Goal: Communication & Community: Answer question/provide support

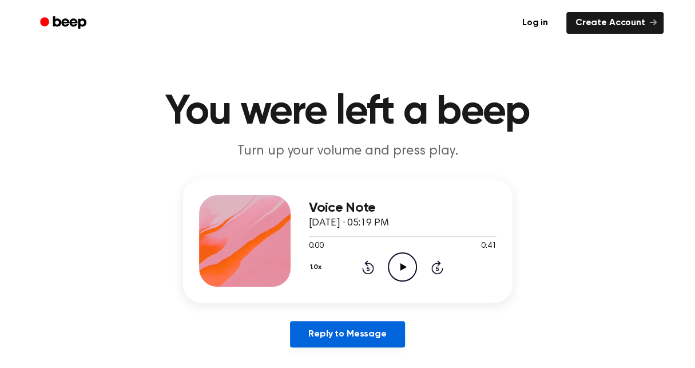
click at [321, 330] on link "Reply to Message" at bounding box center [347, 334] width 114 height 26
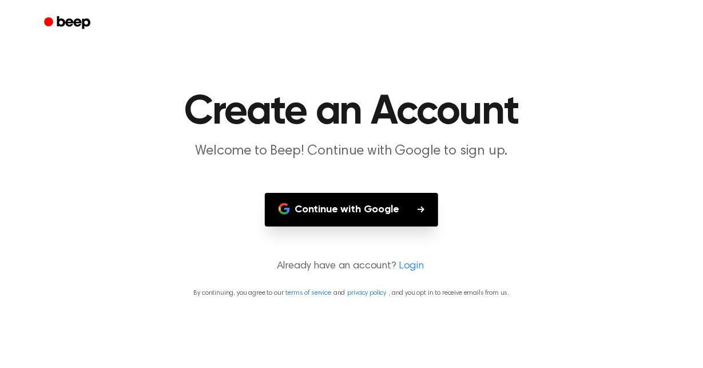
click at [362, 207] on button "Continue with Google" at bounding box center [351, 210] width 173 height 34
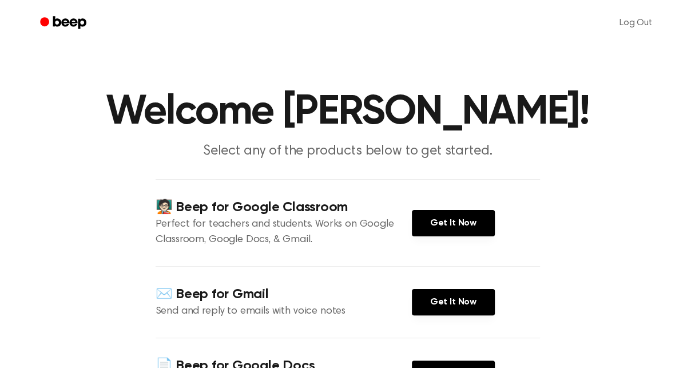
scroll to position [1, 0]
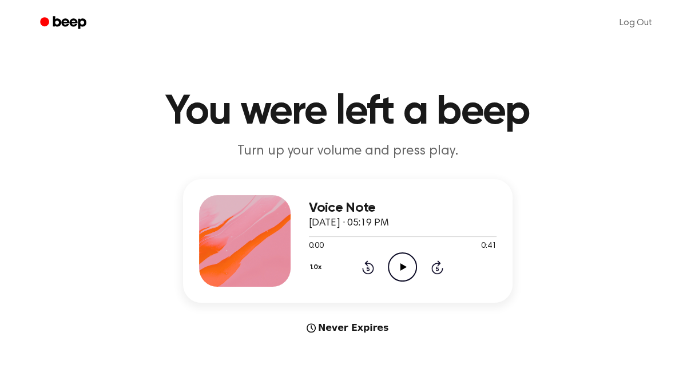
click at [396, 260] on icon "Play Audio" at bounding box center [402, 266] width 29 height 29
click at [403, 267] on icon at bounding box center [404, 266] width 6 height 7
click at [402, 271] on icon "Pause Audio" at bounding box center [402, 266] width 29 height 29
